Goal: Navigation & Orientation: Find specific page/section

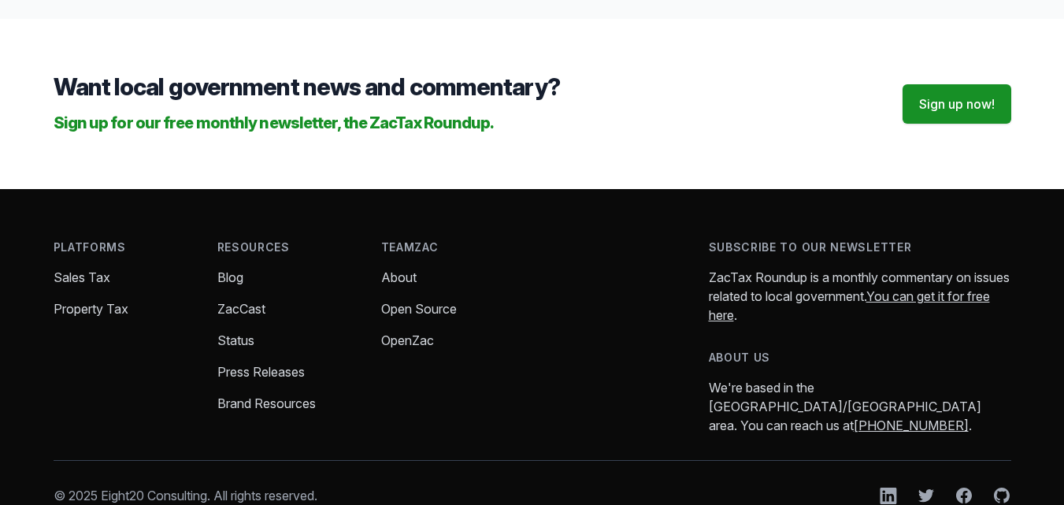
scroll to position [2094, 0]
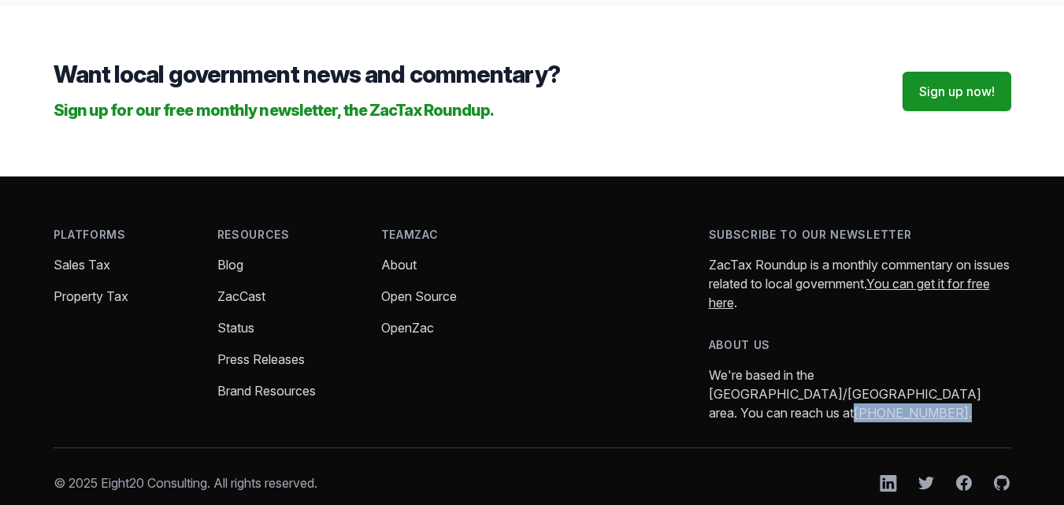
drag, startPoint x: 862, startPoint y: 373, endPoint x: 786, endPoint y: 378, distance: 76.6
click at [777, 378] on p "We're based in the [GEOGRAPHIC_DATA]/[GEOGRAPHIC_DATA] area. You can reach us a…" at bounding box center [860, 393] width 302 height 57
copy p "[PHONE_NUMBER] ."
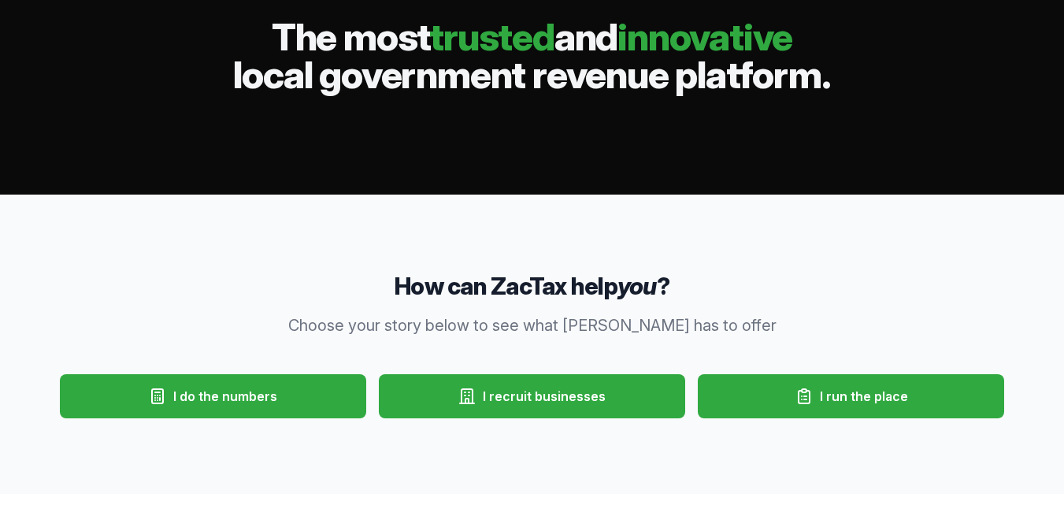
scroll to position [0, 0]
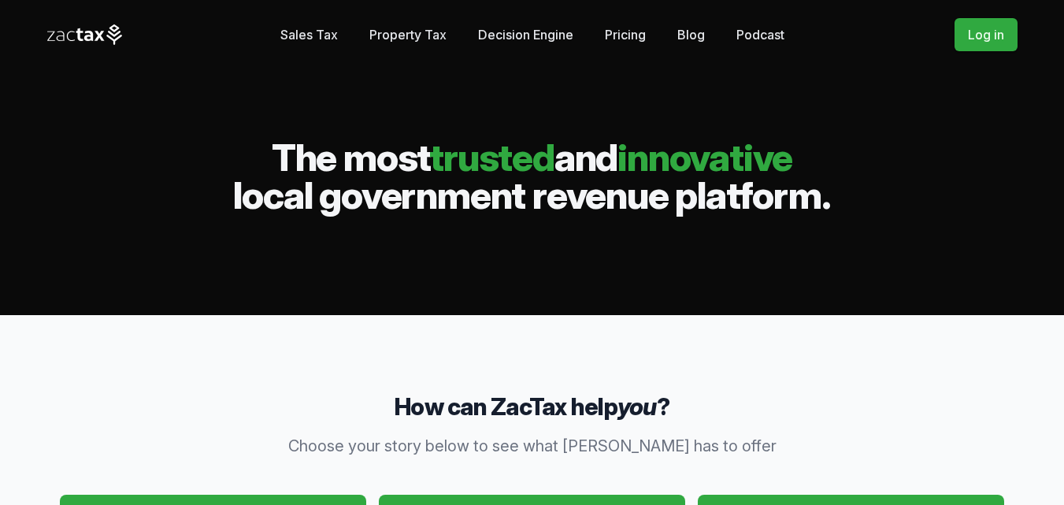
click at [761, 29] on link "Podcast" at bounding box center [760, 35] width 48 height 32
click at [688, 33] on link "Blog" at bounding box center [691, 35] width 28 height 32
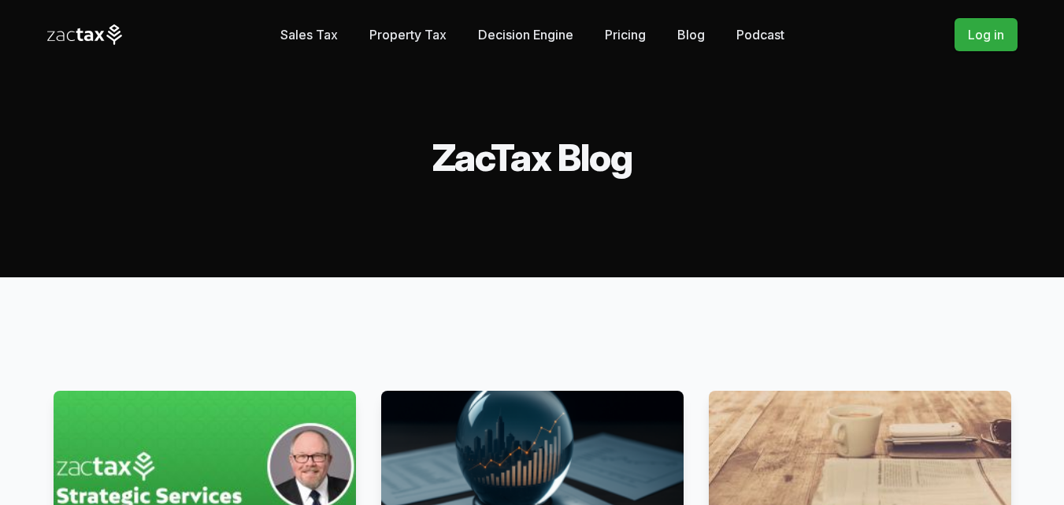
click at [530, 24] on link "Decision Engine" at bounding box center [525, 35] width 95 height 32
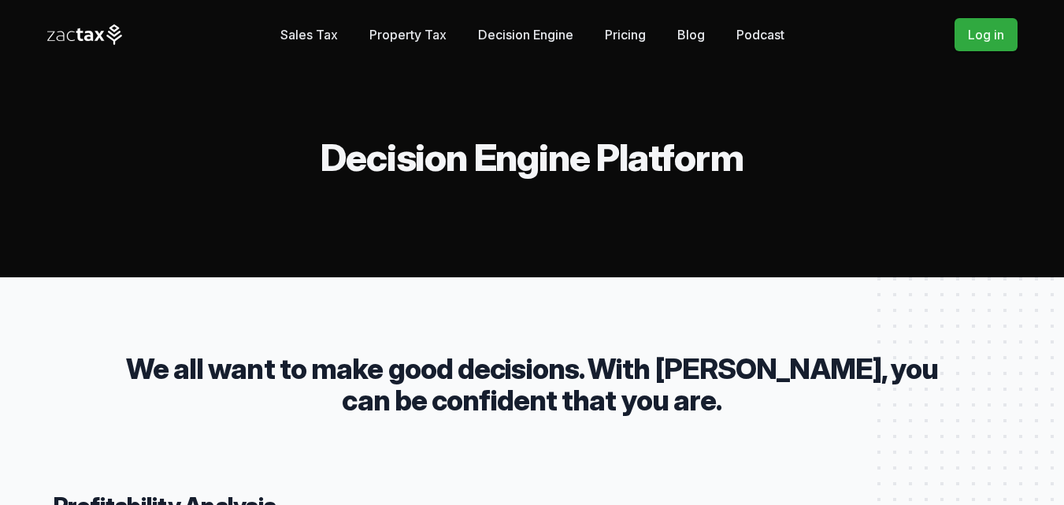
click at [398, 36] on link "Property Tax" at bounding box center [407, 35] width 77 height 32
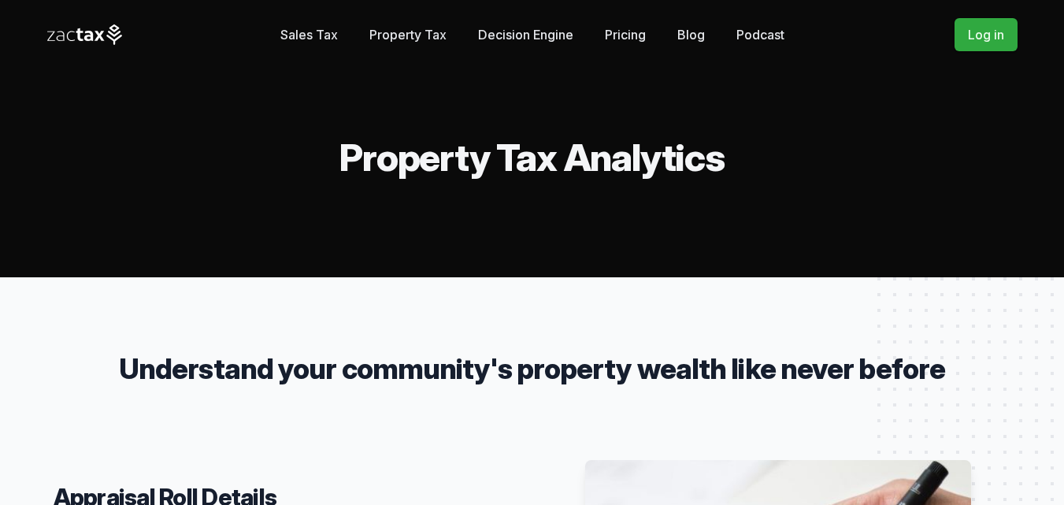
click at [301, 33] on link "Sales Tax" at bounding box center [308, 35] width 57 height 32
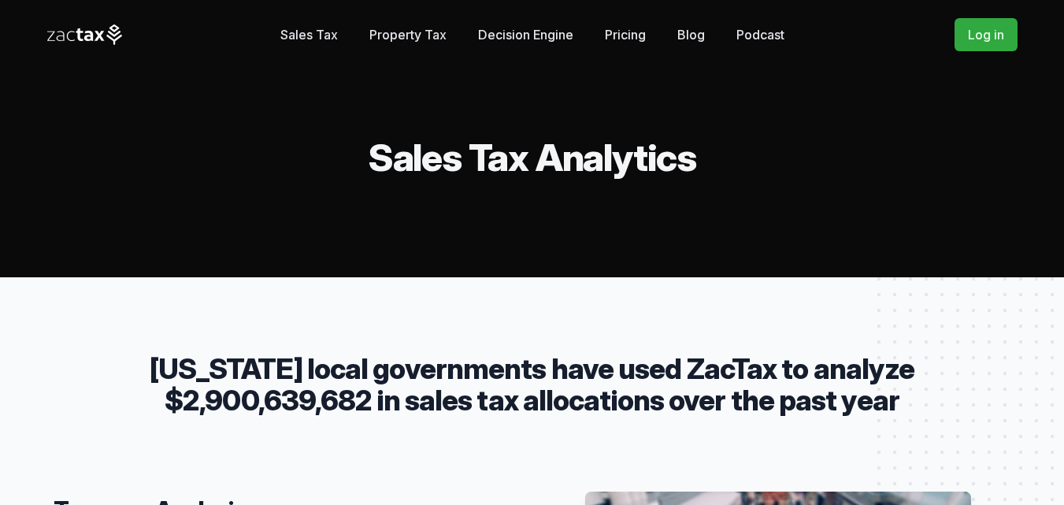
drag, startPoint x: 295, startPoint y: 35, endPoint x: 306, endPoint y: 29, distance: 13.4
click at [293, 34] on link "Sales Tax" at bounding box center [308, 35] width 57 height 32
click at [677, 36] on link "Blog" at bounding box center [691, 35] width 28 height 32
